Goal: Find specific page/section: Find specific page/section

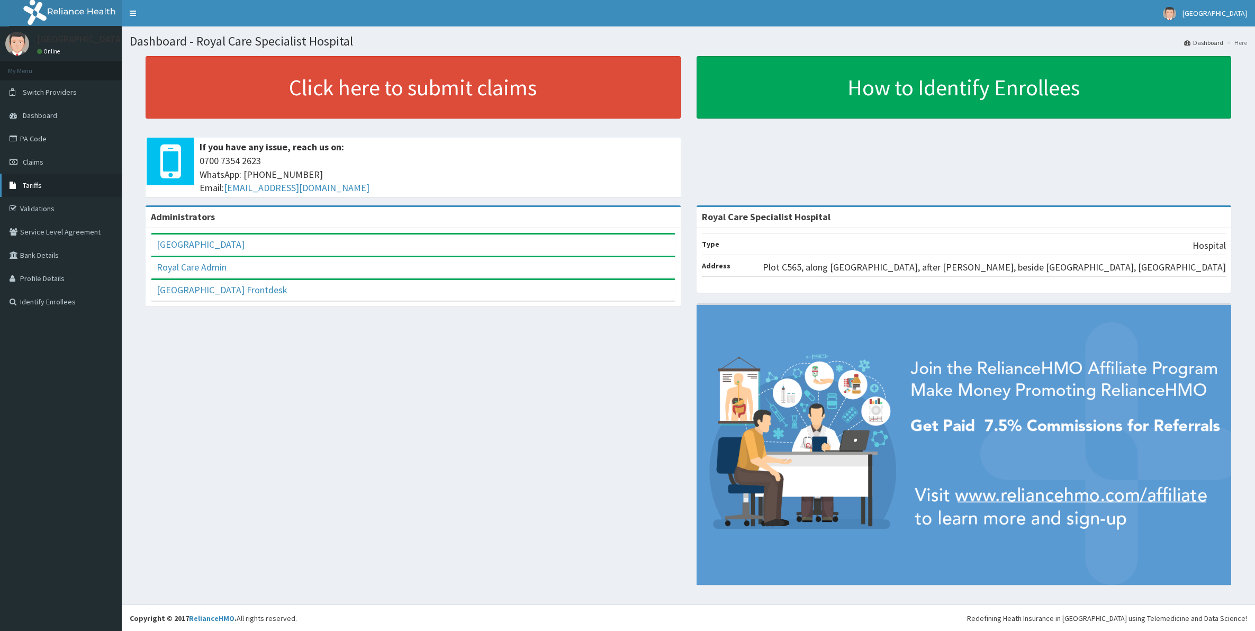
click at [37, 186] on span "Tariffs" at bounding box center [32, 185] width 19 height 10
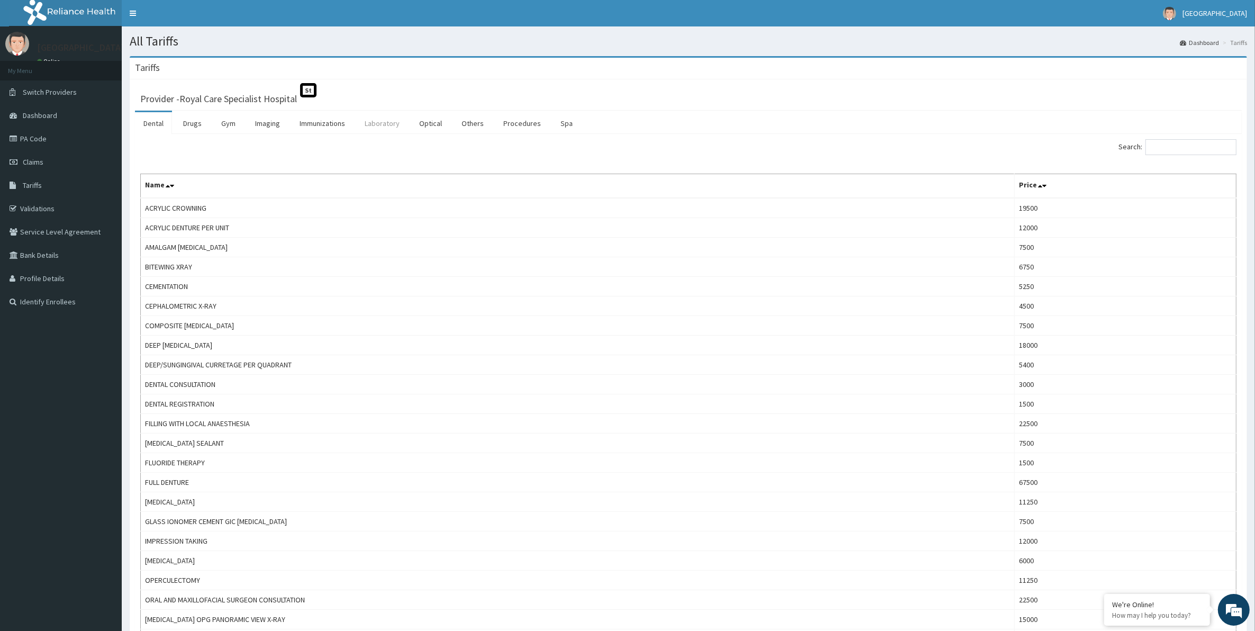
click at [374, 123] on link "Laboratory" at bounding box center [382, 123] width 52 height 22
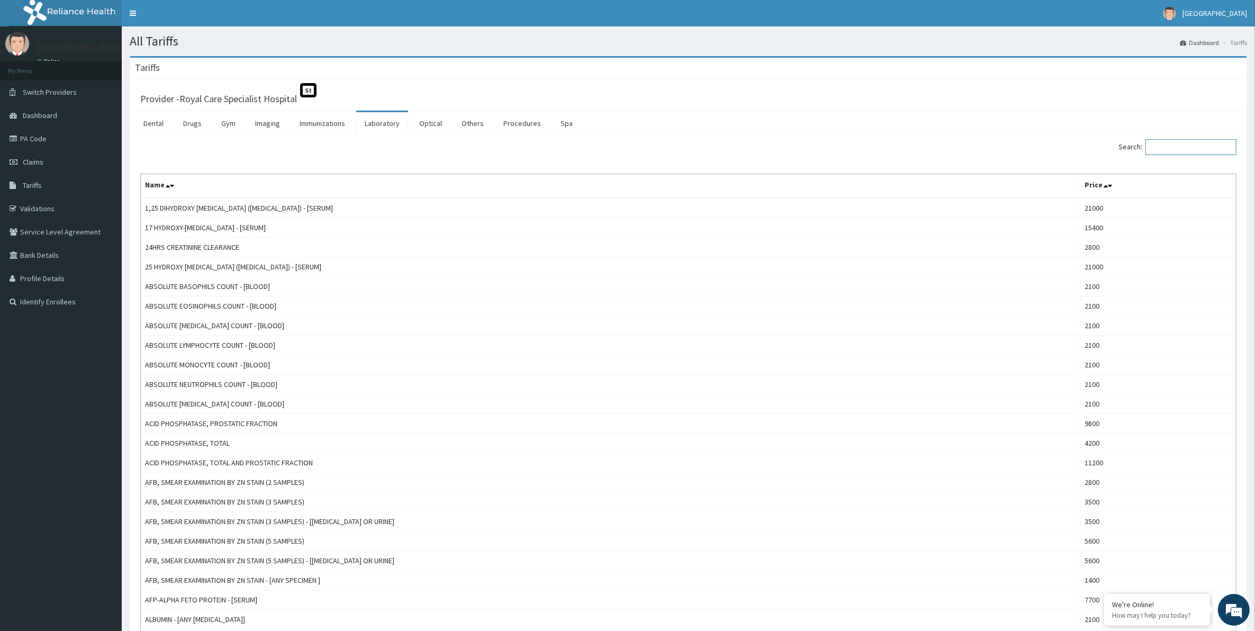
click at [1165, 146] on input "Search:" at bounding box center [1190, 147] width 91 height 16
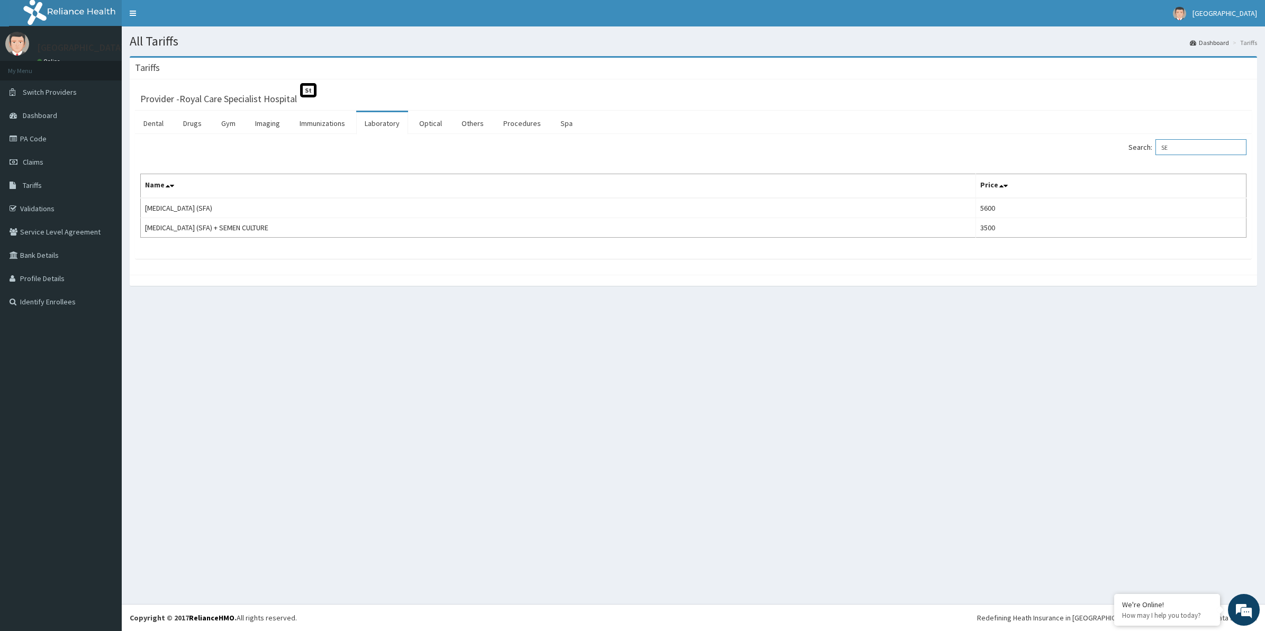
type input "S"
type input "P"
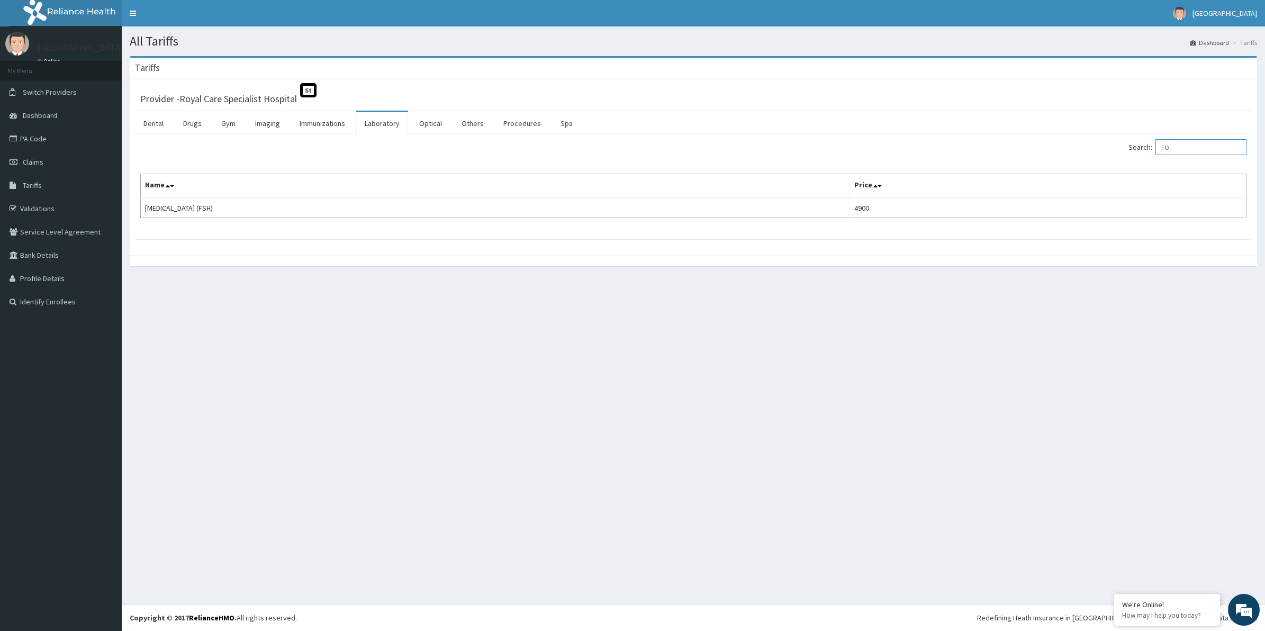
type input "F"
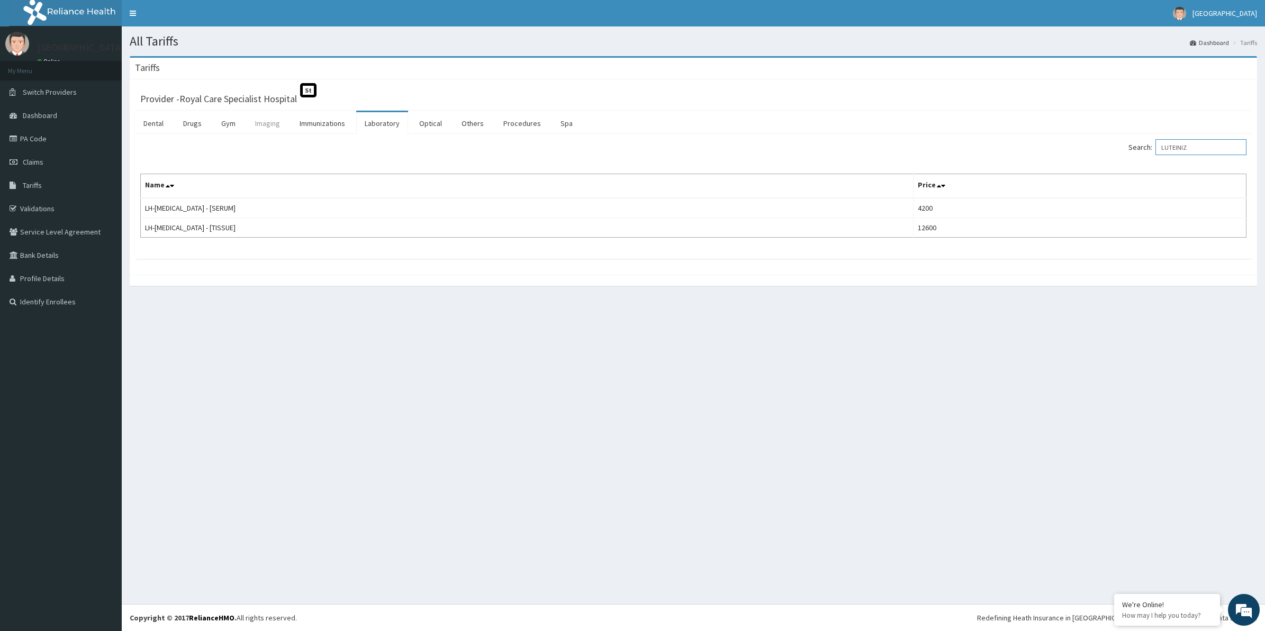
type input "LUTEINIZ"
click at [279, 125] on link "Imaging" at bounding box center [268, 123] width 42 height 22
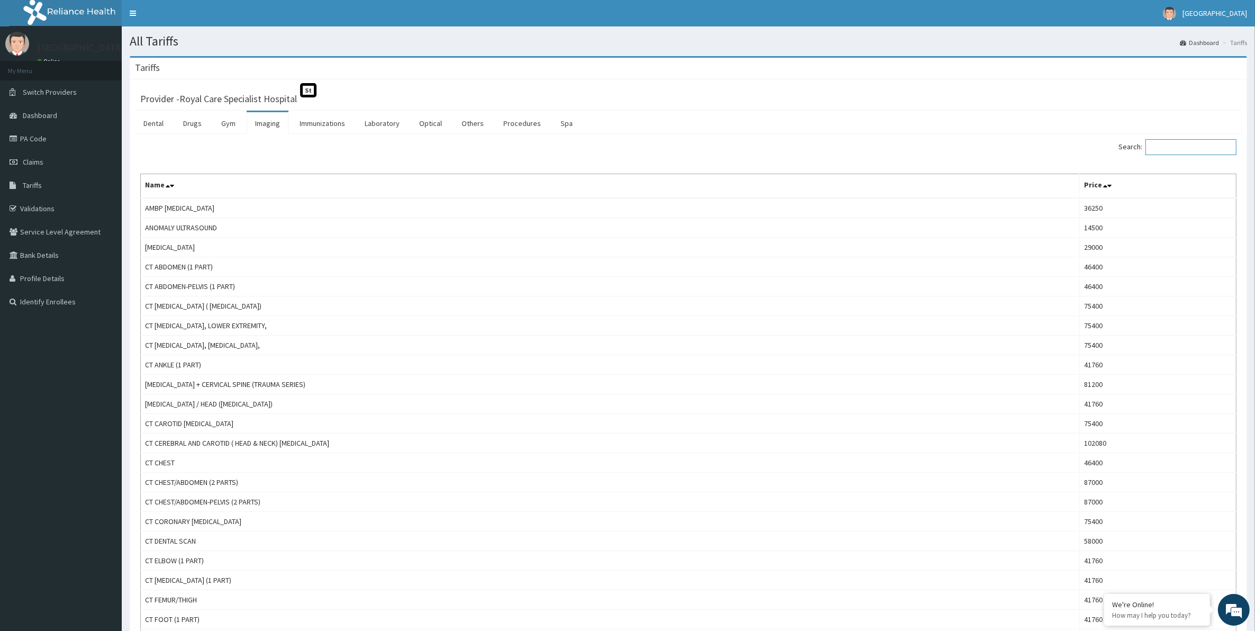
click at [1175, 149] on input "Search:" at bounding box center [1190, 147] width 91 height 16
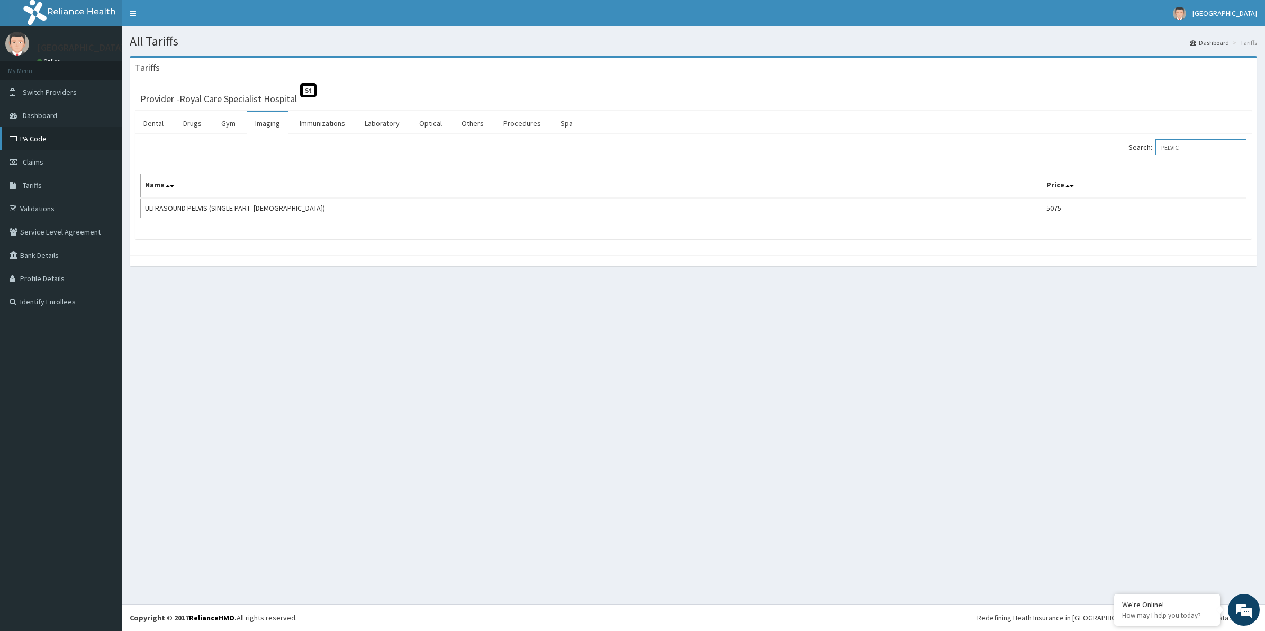
type input "PELVIC"
click at [37, 142] on link "PA Code" at bounding box center [61, 138] width 122 height 23
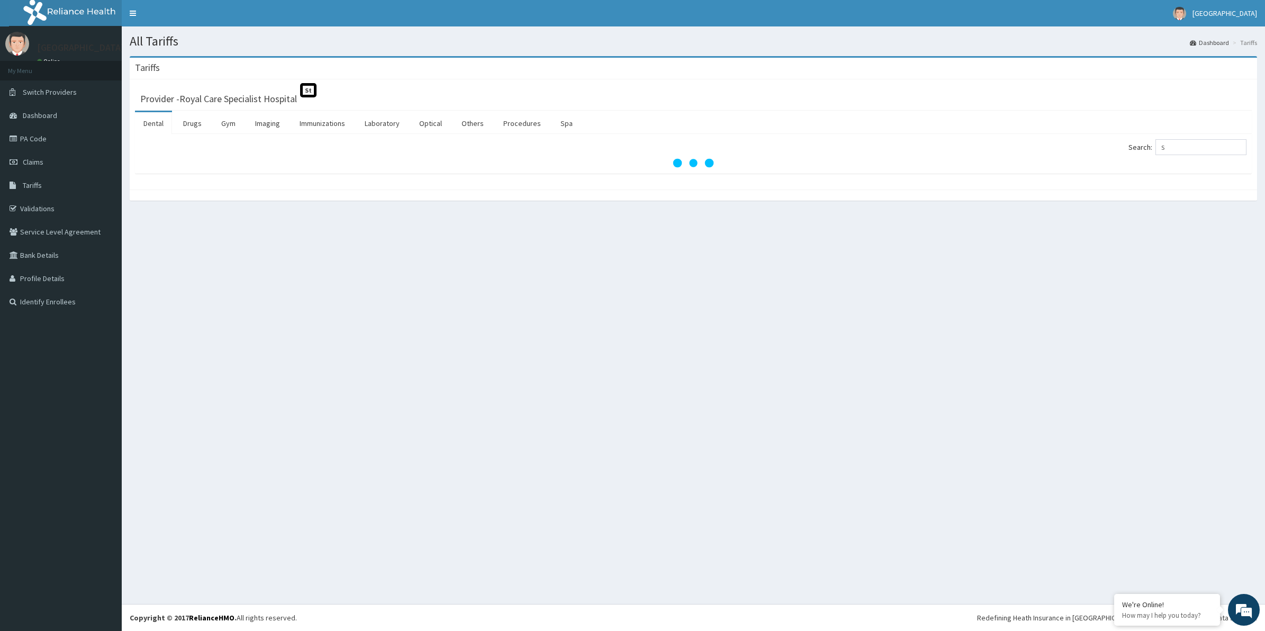
type input "S"
